Goal: Task Accomplishment & Management: Use online tool/utility

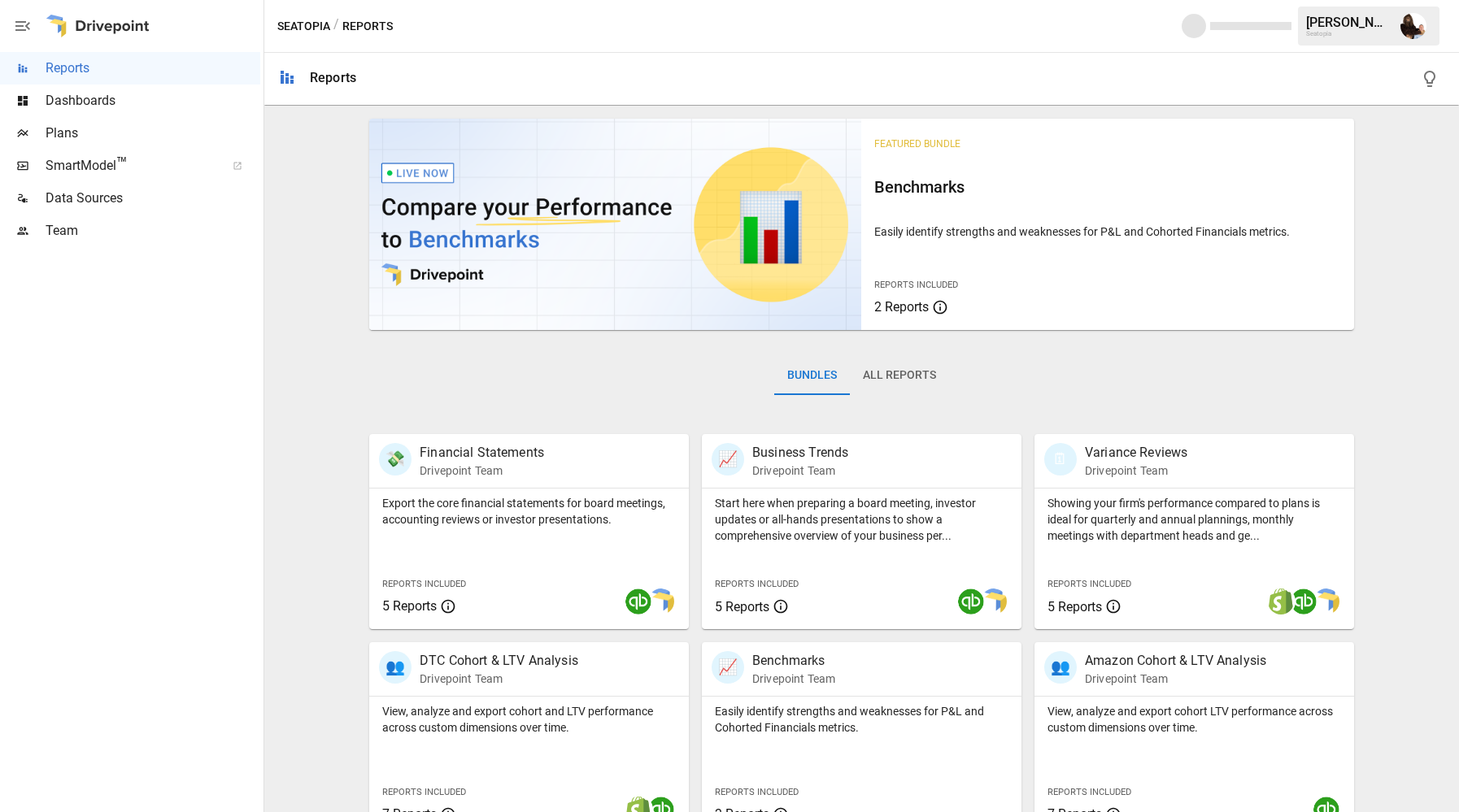
click at [142, 137] on span "Plans" at bounding box center [152, 134] width 215 height 19
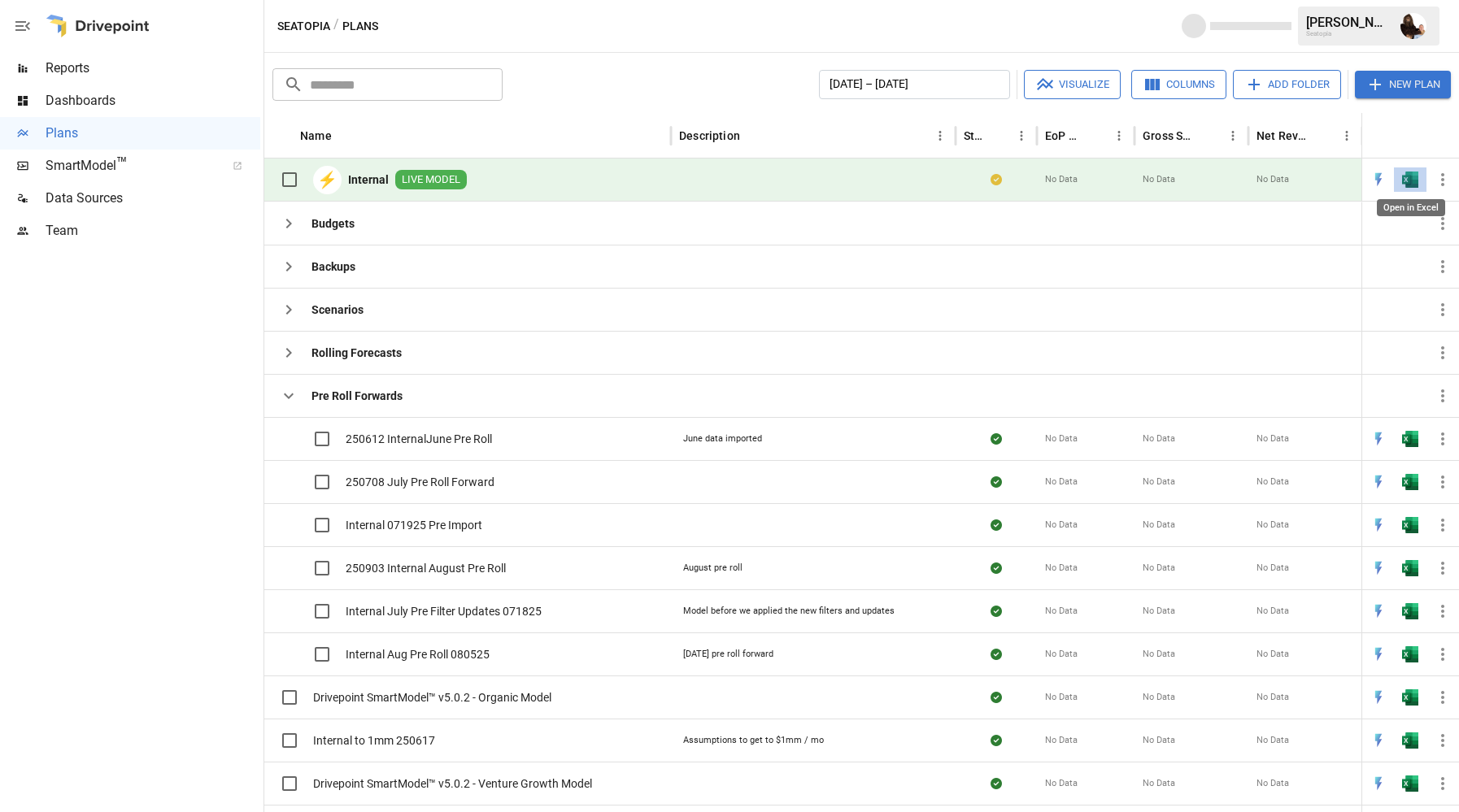
click at [1408, 176] on img "Open in Excel" at bounding box center [1409, 180] width 16 height 16
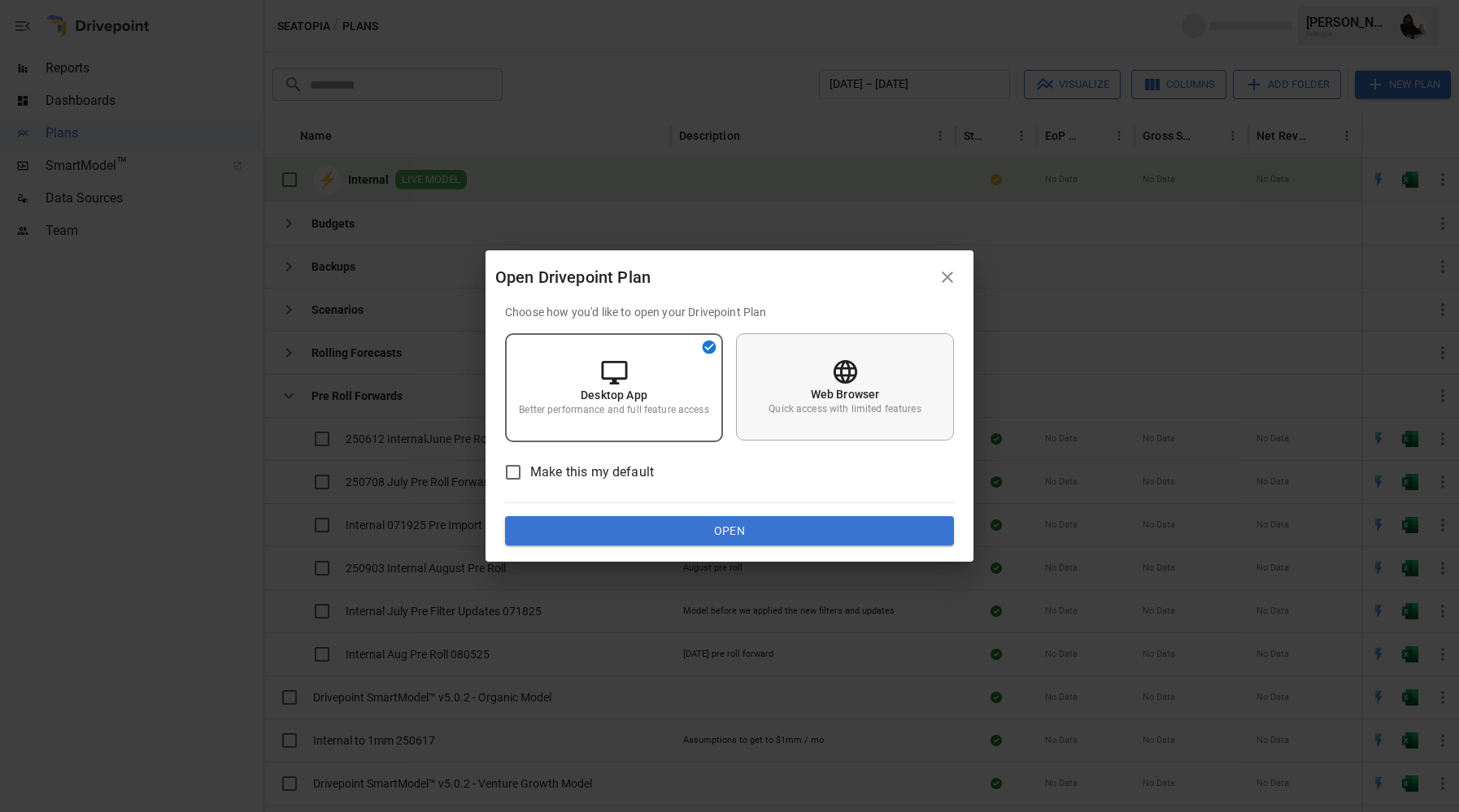
click at [863, 366] on div "Web Browser Quick access with limited features" at bounding box center [845, 387] width 218 height 107
click at [739, 531] on button "Open" at bounding box center [729, 531] width 449 height 29
